Goal: Complete application form

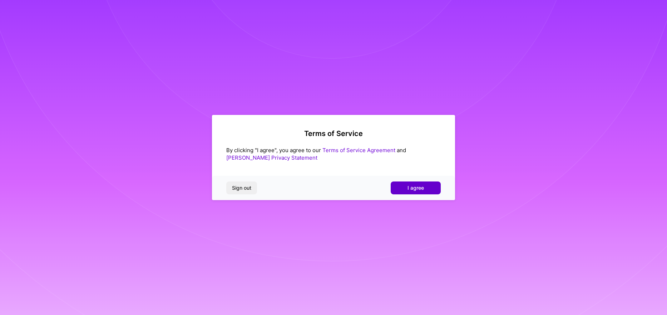
click at [420, 187] on span "I agree" at bounding box center [416, 187] width 16 height 7
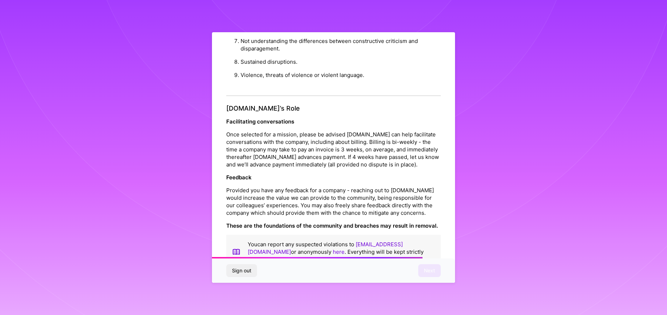
scroll to position [763, 0]
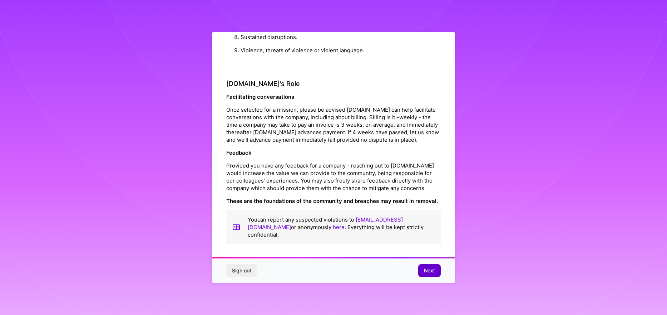
click at [435, 275] on button "Next" at bounding box center [429, 270] width 23 height 13
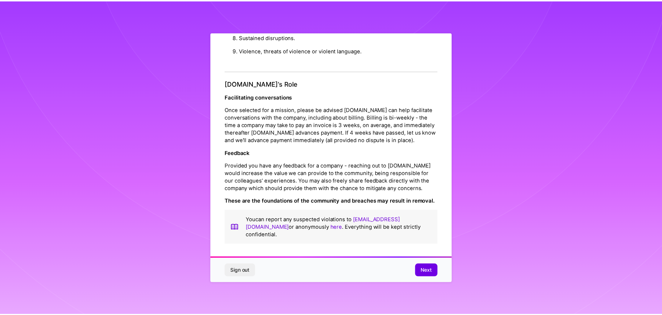
scroll to position [0, 0]
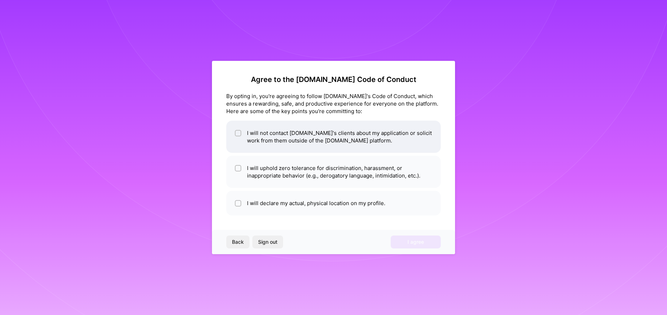
click at [245, 144] on li "I will not contact [DOMAIN_NAME]'s clients about my application or solicit work…" at bounding box center [333, 136] width 215 height 32
checkbox input "true"
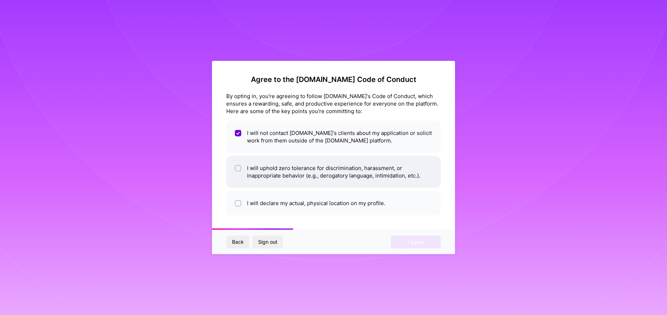
click at [286, 176] on li "I will uphold zero tolerance for discrimination, harassment, or inappropriate b…" at bounding box center [333, 172] width 215 height 32
checkbox input "true"
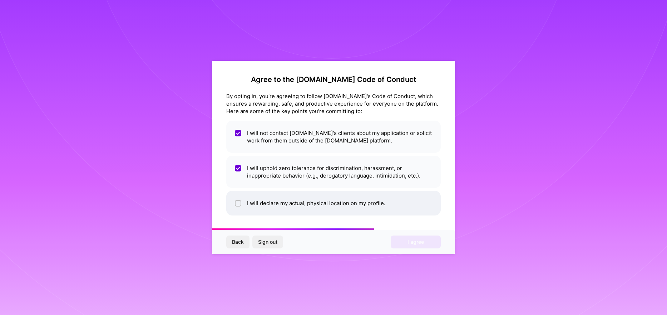
click at [312, 207] on li "I will declare my actual, physical location on my profile." at bounding box center [333, 203] width 215 height 25
checkbox input "true"
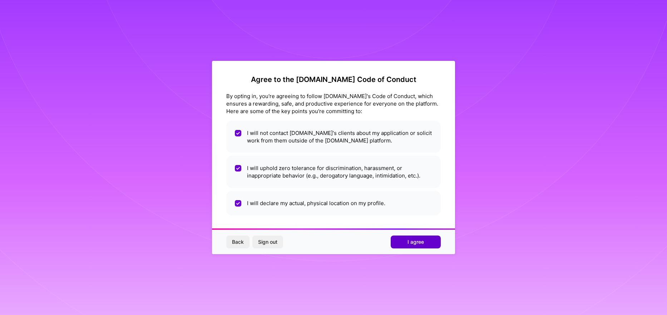
click at [417, 243] on span "I agree" at bounding box center [416, 241] width 16 height 7
